Goal: Task Accomplishment & Management: Complete application form

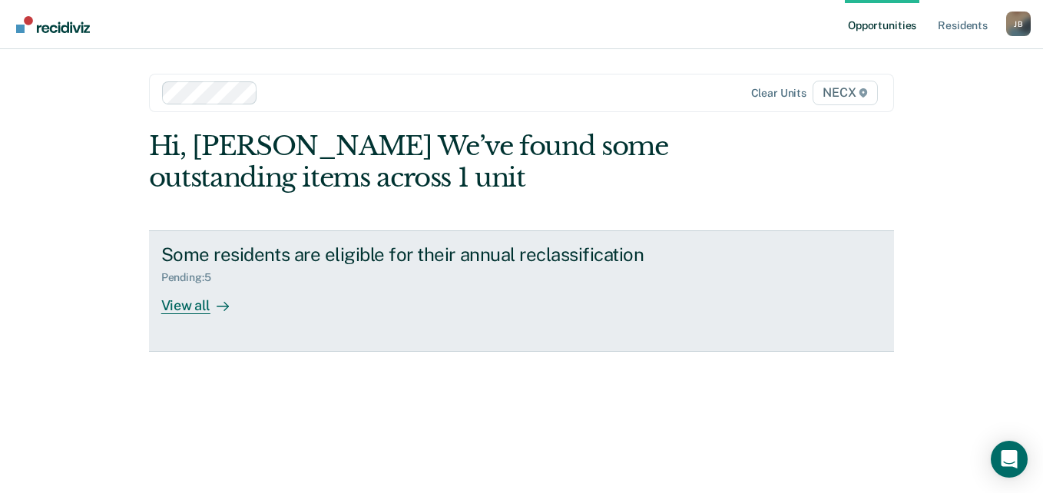
click at [188, 307] on div "View all" at bounding box center [204, 299] width 86 height 30
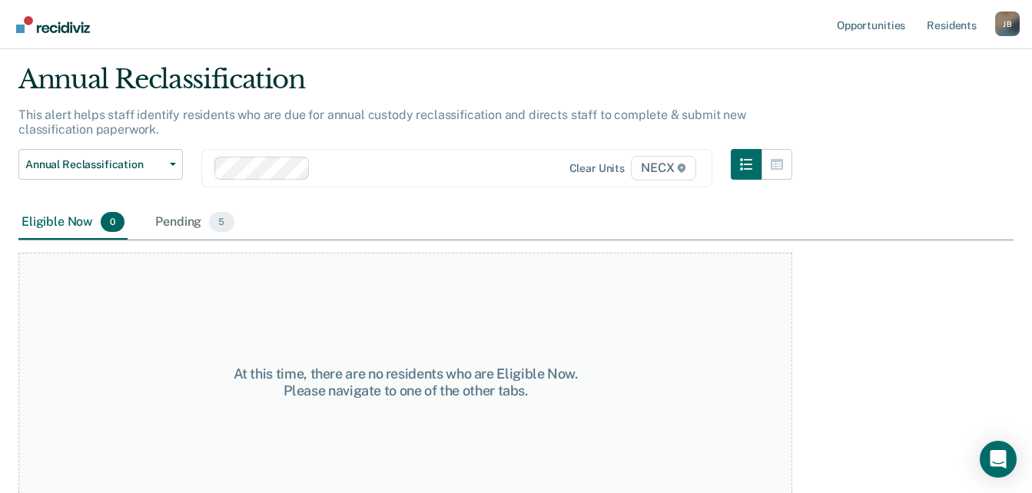
scroll to position [61, 0]
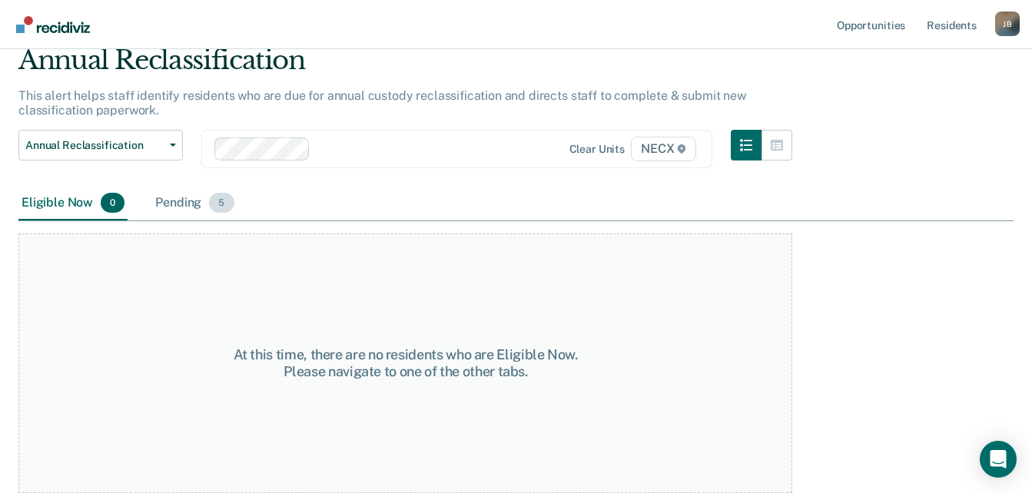
click at [183, 197] on div "Pending 5" at bounding box center [194, 204] width 85 height 34
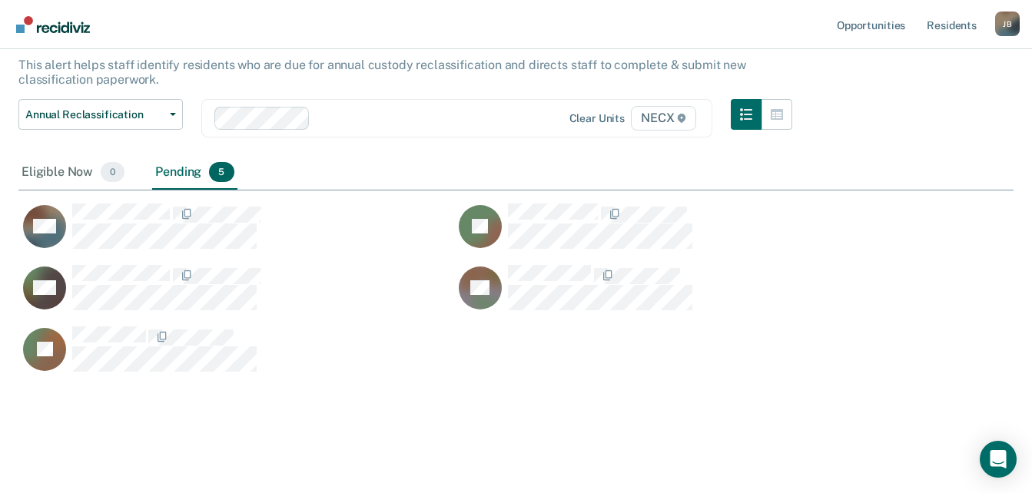
scroll to position [97, 0]
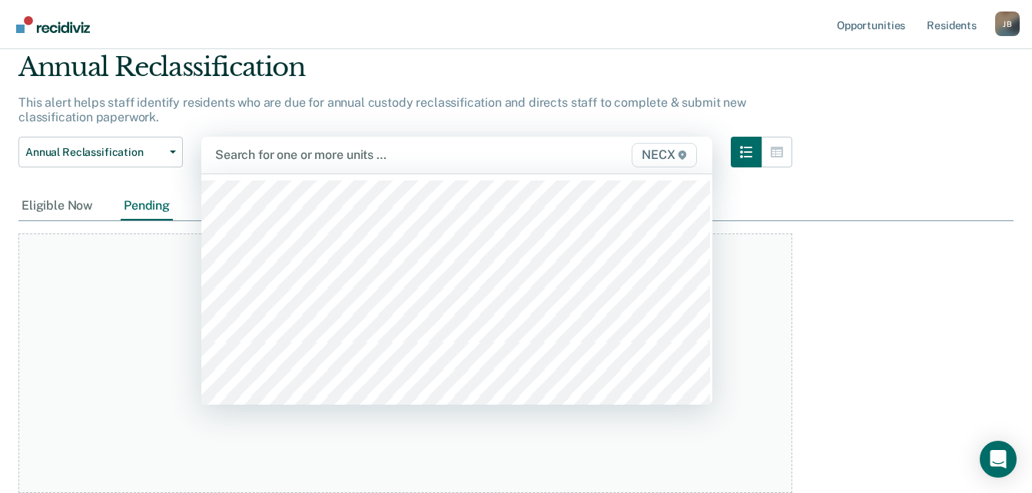
click at [257, 161] on div at bounding box center [383, 155] width 337 height 18
type input "necx"
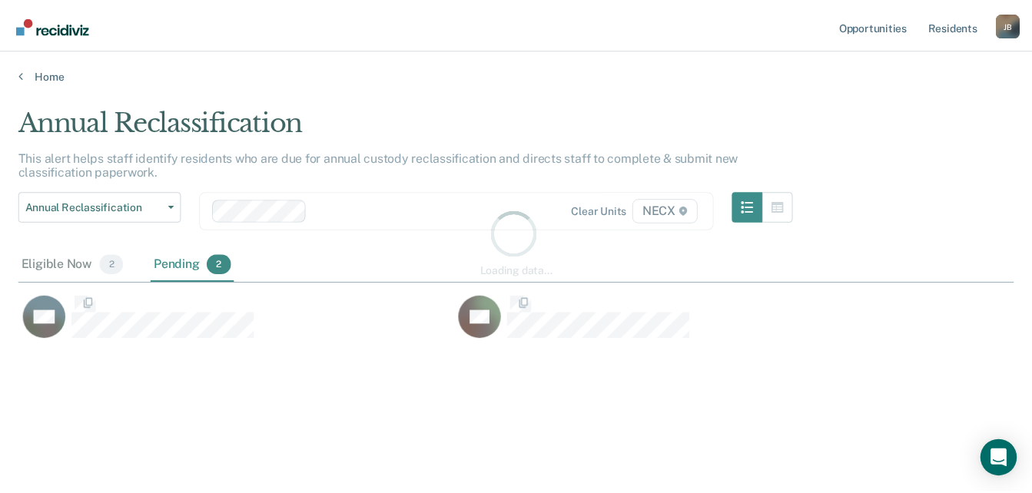
scroll to position [260, 995]
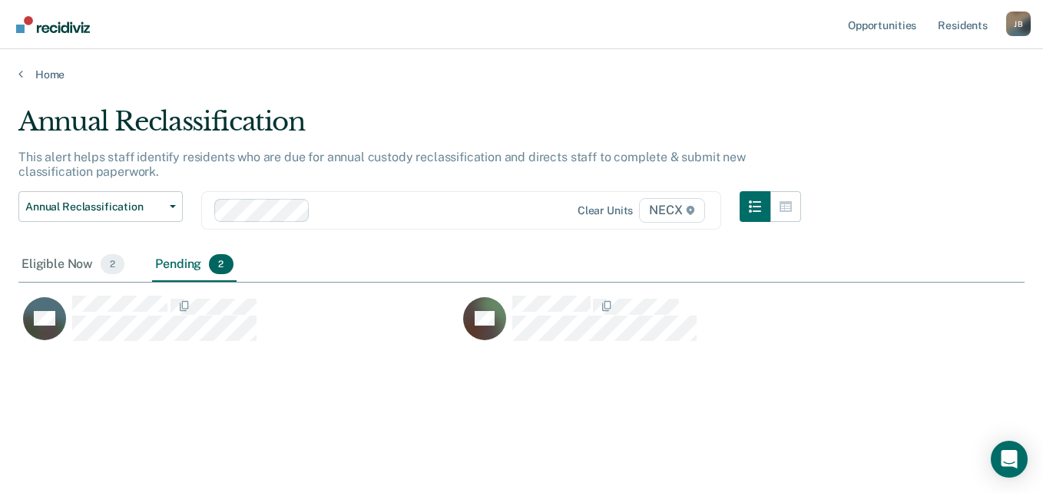
click at [523, 405] on div "Annual Reclassification This alert helps staff identify residents who are due f…" at bounding box center [521, 266] width 1007 height 321
click at [479, 88] on main "Annual Reclassification This alert helps staff identify residents who are due f…" at bounding box center [521, 284] width 1043 height 407
click at [271, 379] on div "Annual Reclassification This alert helps staff identify residents who are due f…" at bounding box center [521, 266] width 1007 height 321
click at [178, 268] on div "Pending 2" at bounding box center [194, 265] width 84 height 34
click at [101, 268] on span "2" at bounding box center [113, 264] width 24 height 20
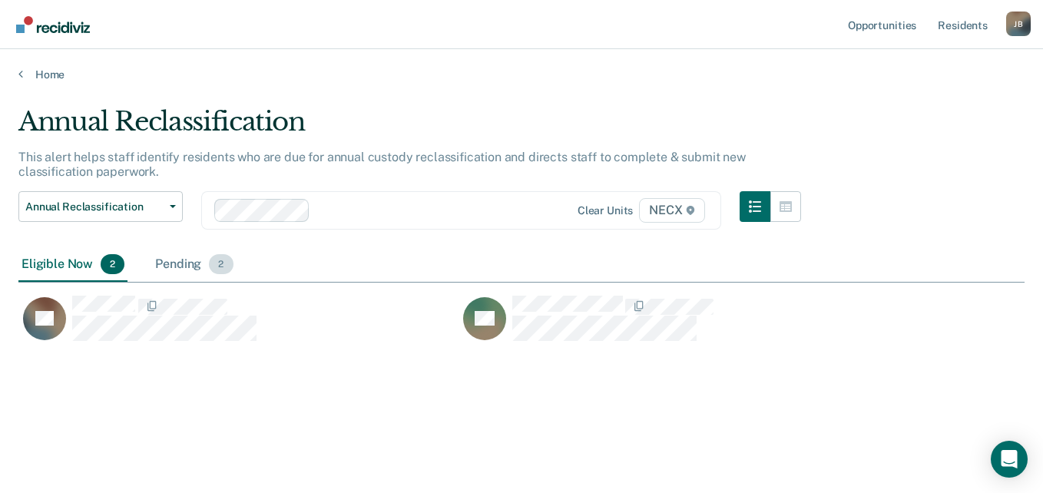
click at [171, 261] on div "Pending 2" at bounding box center [194, 265] width 84 height 34
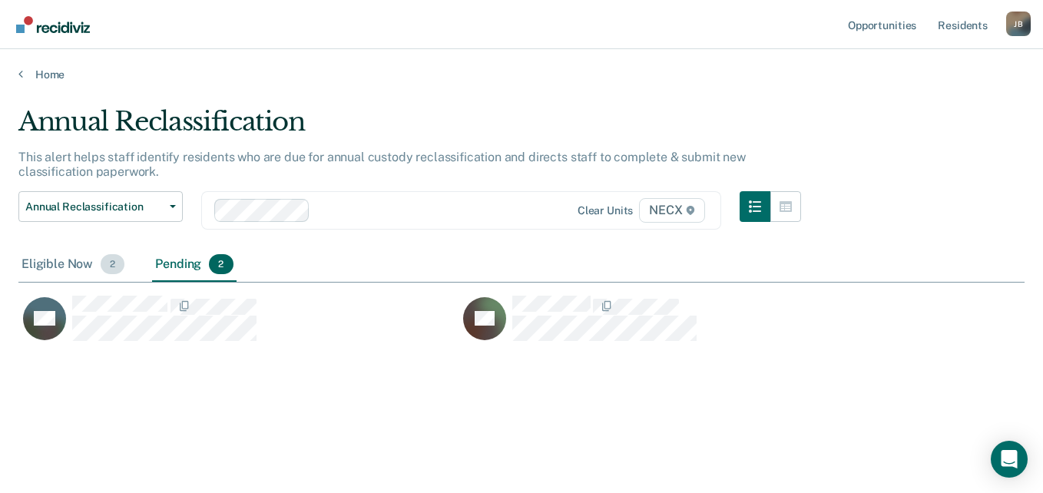
click at [68, 263] on div "Eligible Now 2" at bounding box center [72, 265] width 109 height 34
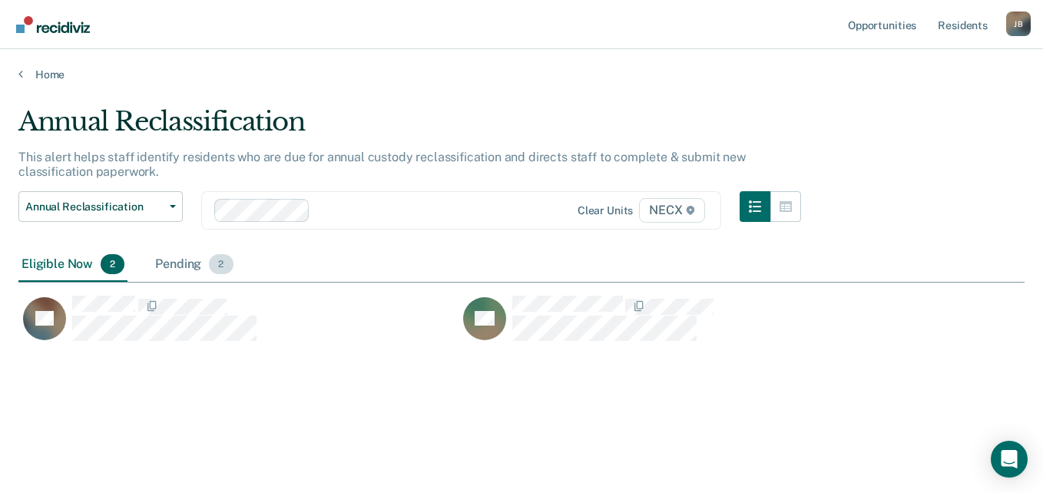
click at [179, 262] on div "Pending 2" at bounding box center [194, 265] width 84 height 34
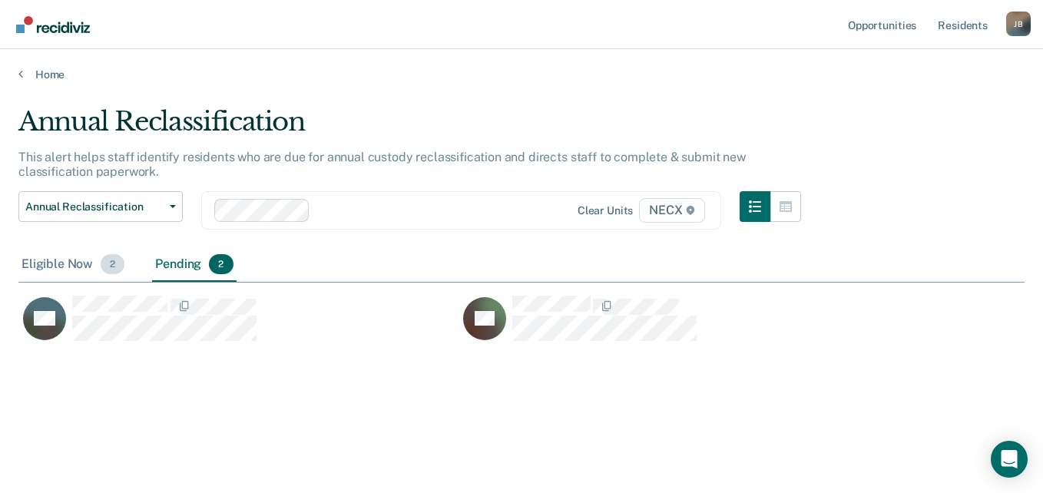
click at [69, 265] on div "Eligible Now 2" at bounding box center [72, 265] width 109 height 34
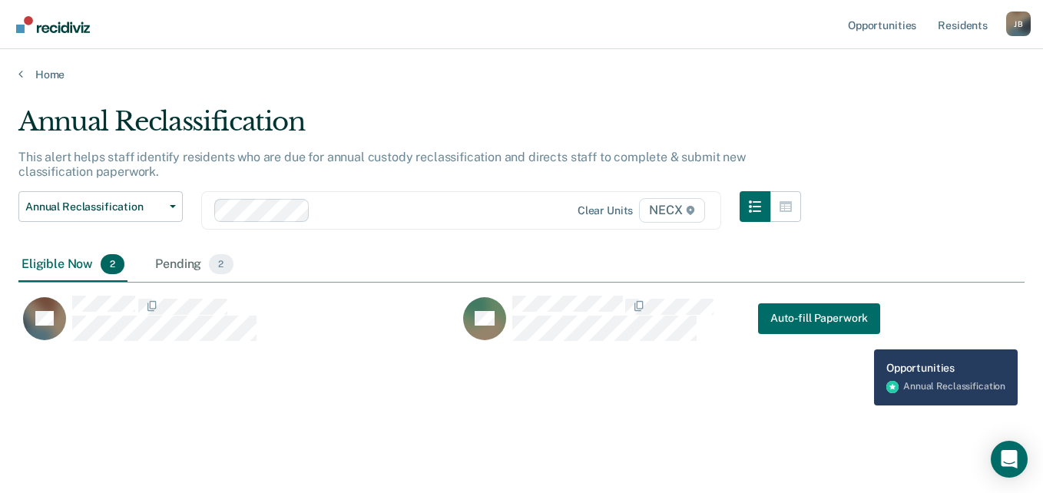
drag, startPoint x: 861, startPoint y: 337, endPoint x: 870, endPoint y: 350, distance: 15.6
click at [869, 349] on div "BD Auto-fill Paperwork" at bounding box center [679, 325] width 440 height 61
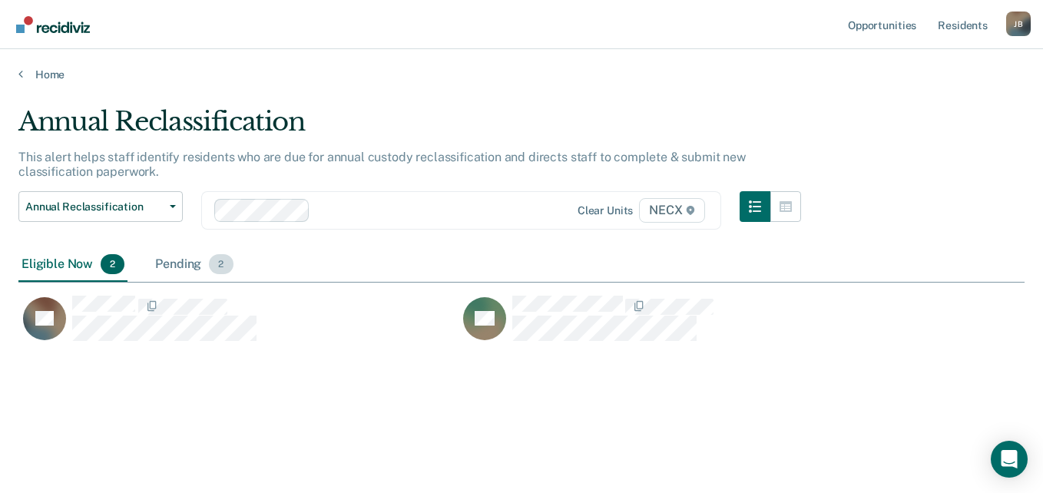
click at [160, 260] on div "Pending 2" at bounding box center [194, 265] width 84 height 34
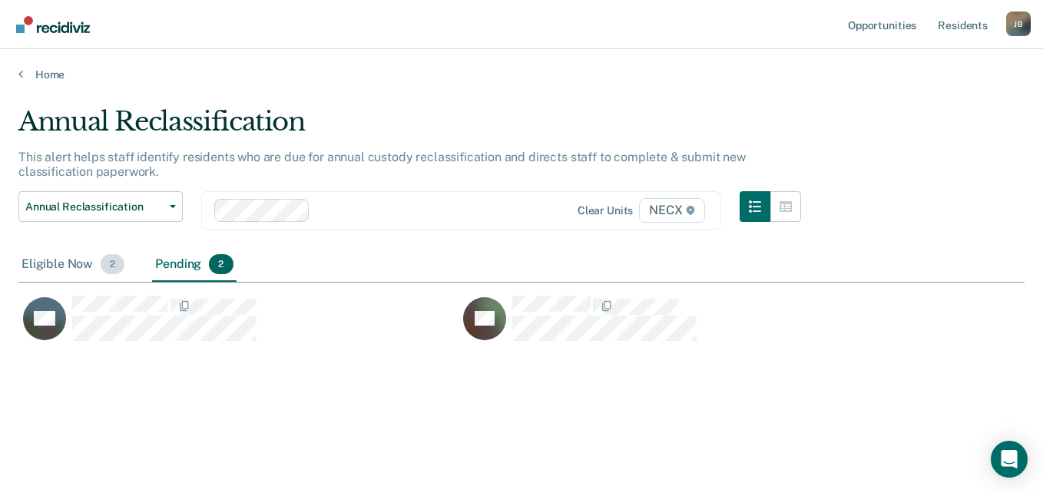
click at [72, 258] on div "Eligible Now 2" at bounding box center [72, 265] width 109 height 34
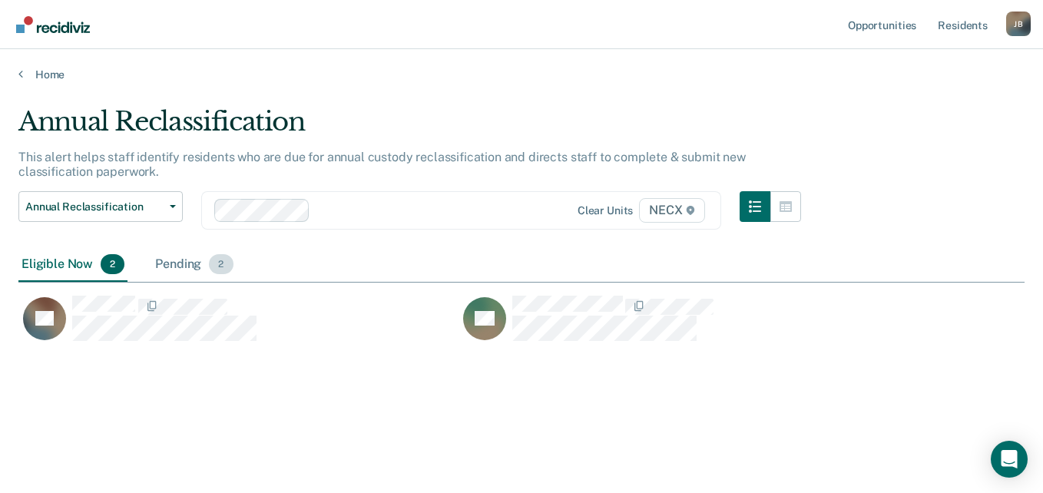
click at [191, 264] on div "Pending 2" at bounding box center [194, 265] width 84 height 34
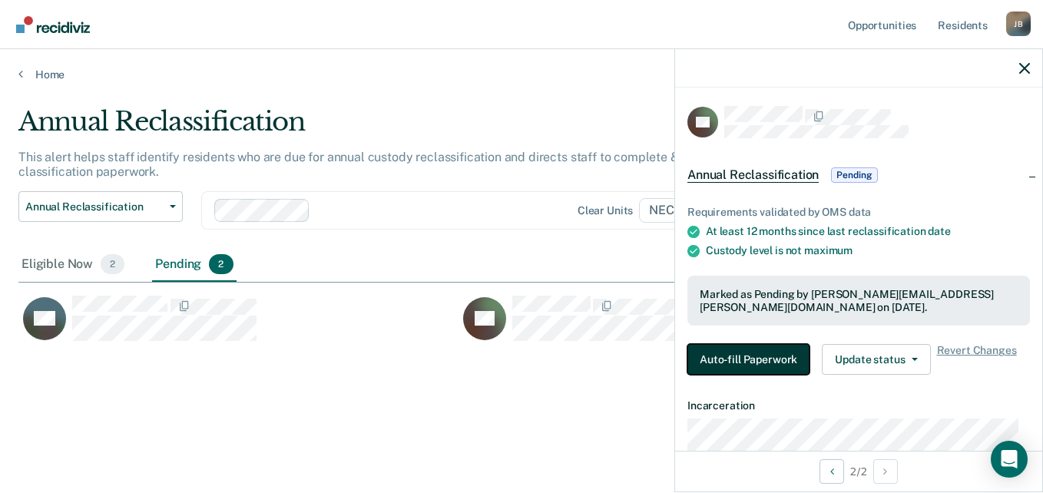
click at [746, 357] on button "Auto-fill Paperwork" at bounding box center [749, 359] width 122 height 31
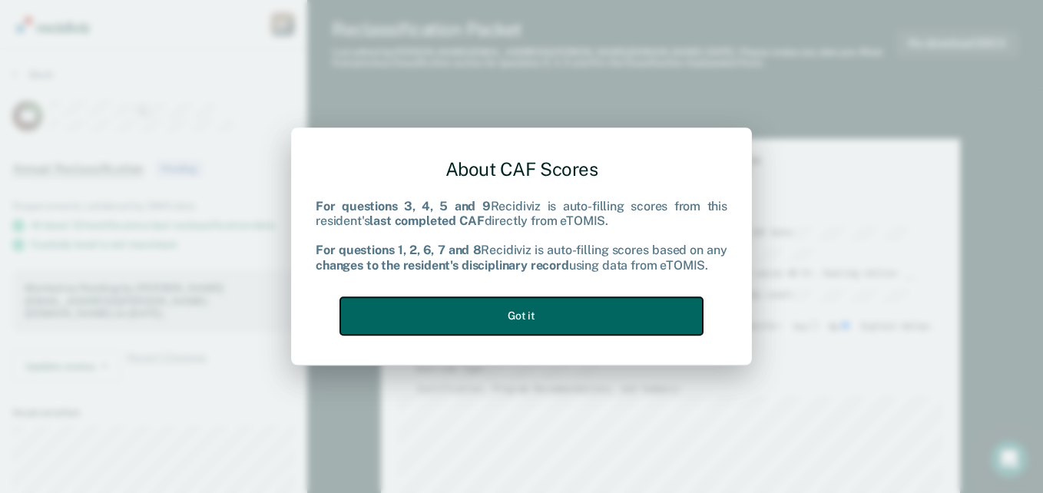
click at [529, 320] on button "Got it" at bounding box center [521, 316] width 363 height 38
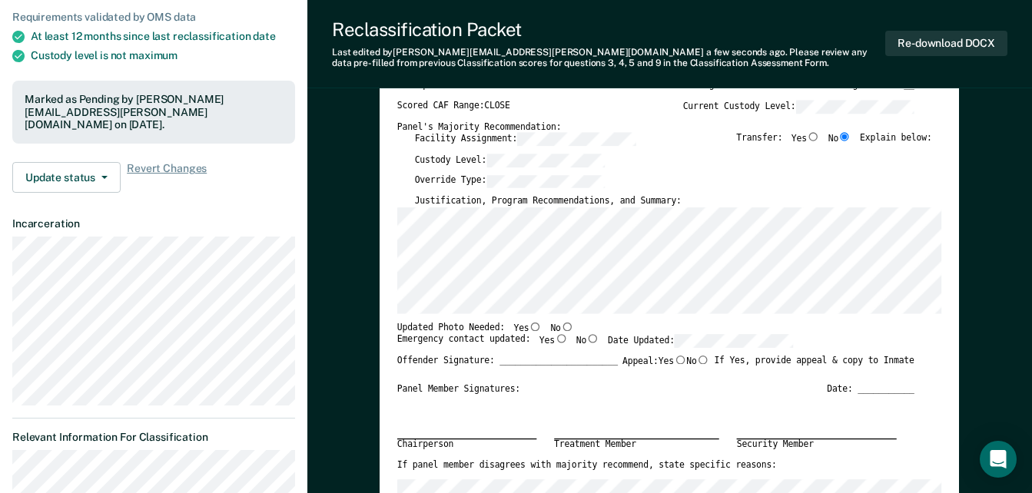
scroll to position [307, 0]
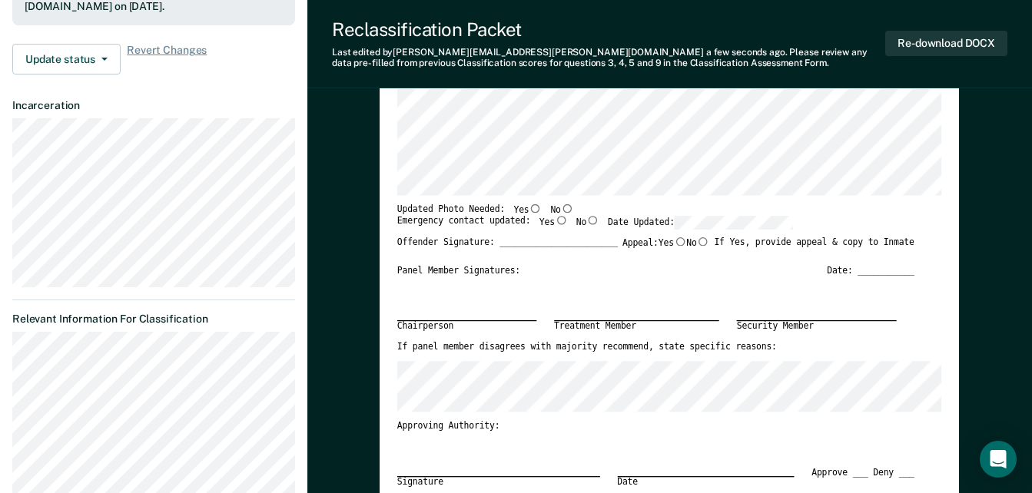
click at [561, 209] on input "No" at bounding box center [567, 208] width 13 height 8
type textarea "x"
radio input "true"
click at [555, 221] on input "Yes" at bounding box center [561, 220] width 13 height 8
type textarea "x"
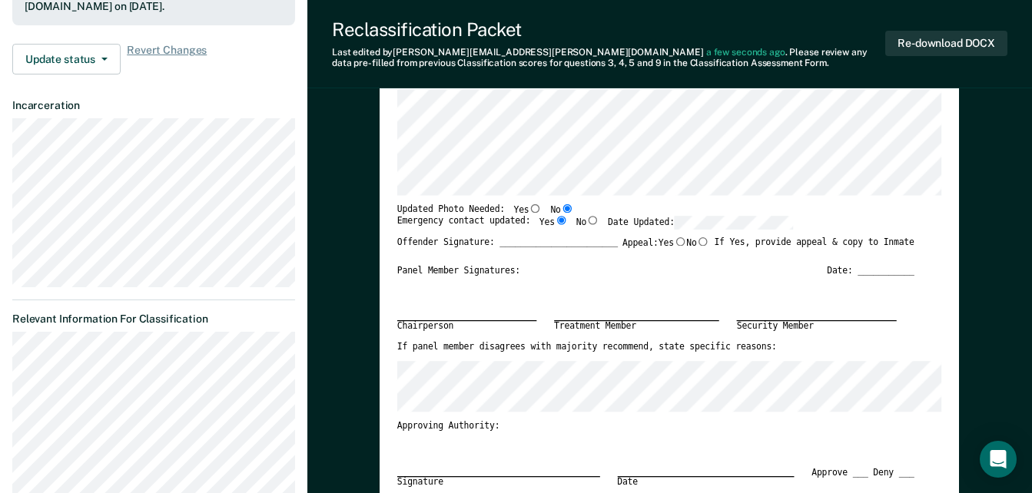
radio input "true"
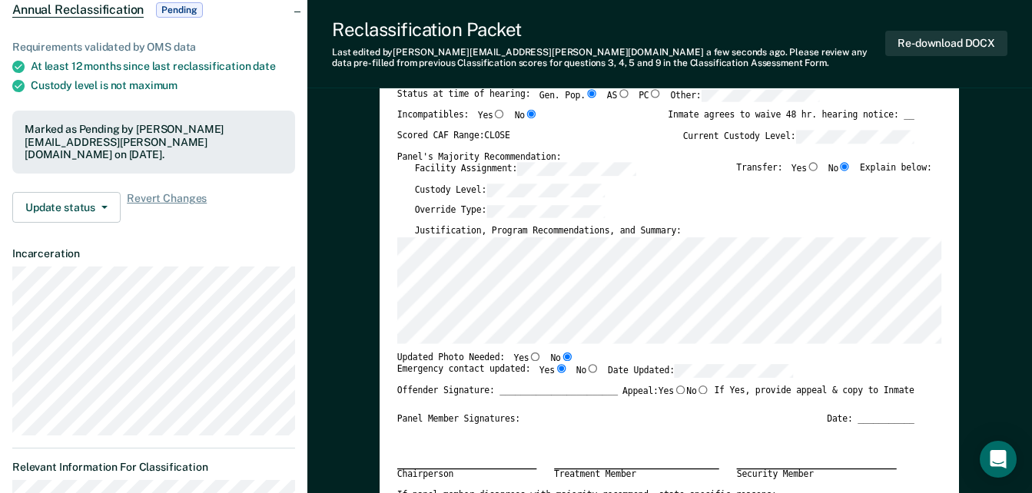
scroll to position [0, 0]
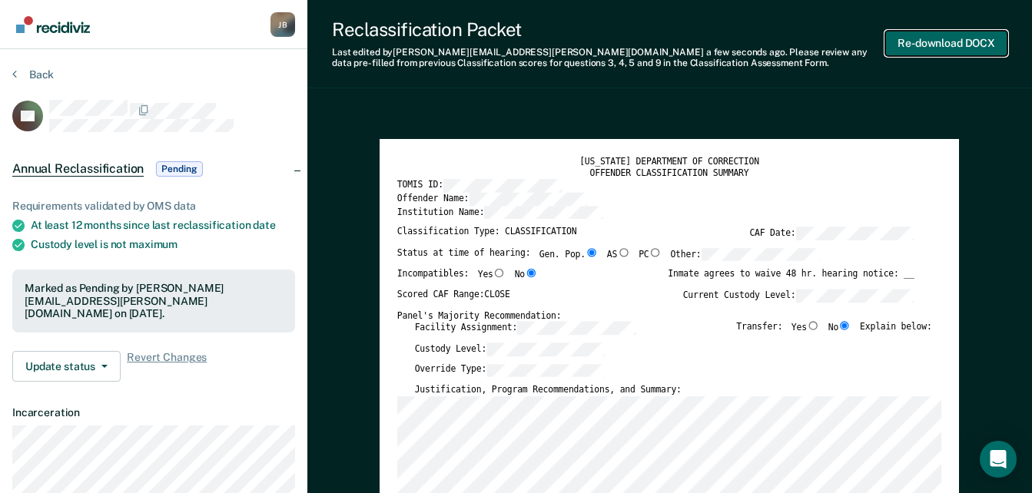
click at [954, 45] on button "Re-download DOCX" at bounding box center [946, 43] width 122 height 25
type textarea "x"
